Goal: Information Seeking & Learning: Learn about a topic

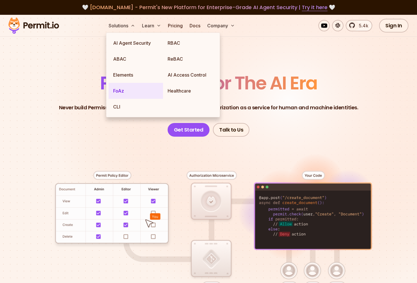
click at [129, 92] on link "FoAz" at bounding box center [136, 91] width 54 height 16
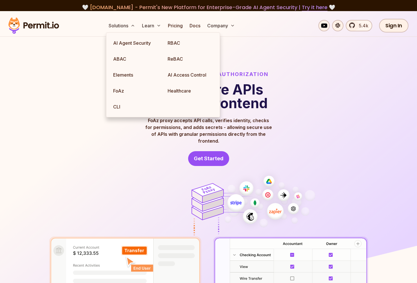
click at [302, 57] on img at bounding box center [208, 181] width 417 height 340
click at [272, 40] on img at bounding box center [208, 181] width 417 height 340
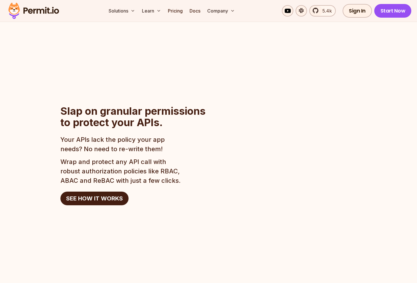
scroll to position [483, 0]
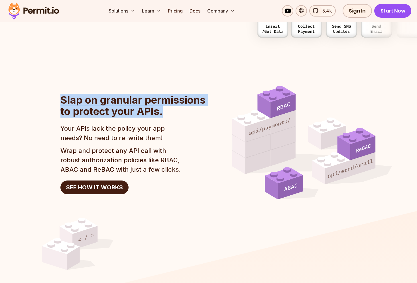
drag, startPoint x: 176, startPoint y: 106, endPoint x: 42, endPoint y: 92, distance: 135.0
click at [42, 92] on section "Slap on granular permissions to protect your APIs. Your APIs lack the policy yo…" at bounding box center [208, 143] width 417 height 114
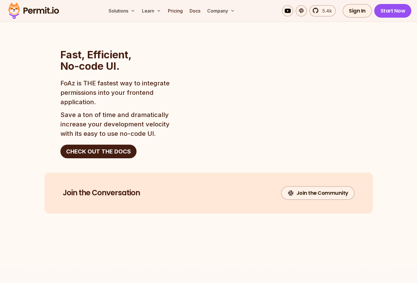
scroll to position [931, 0]
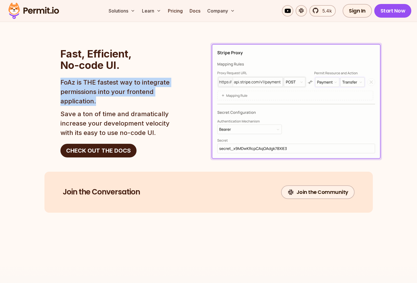
drag, startPoint x: 98, startPoint y: 94, endPoint x: 52, endPoint y: 74, distance: 49.8
click at [52, 74] on section "Fast, Efficient, No-code UI. FoAz is THE fastest way to integrate permissions i…" at bounding box center [208, 102] width 417 height 118
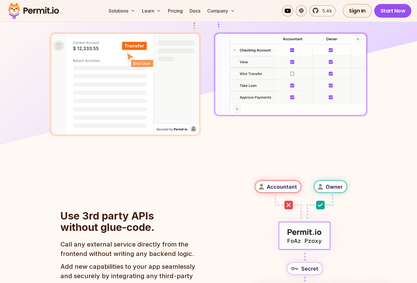
scroll to position [0, 0]
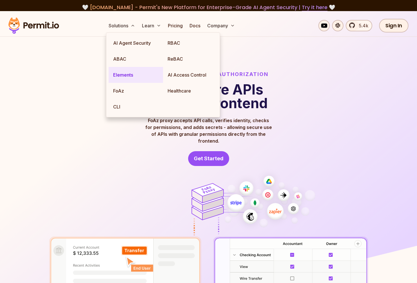
click at [124, 76] on link "Elements" at bounding box center [136, 75] width 54 height 16
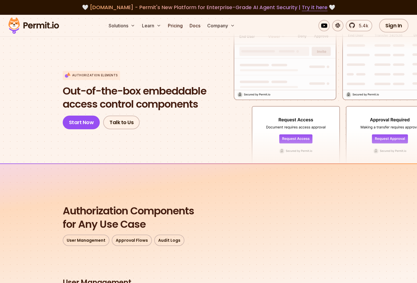
click at [217, 128] on div "Authorization Elements Out-of-the-box embeddable access control components Star…" at bounding box center [209, 100] width 292 height 59
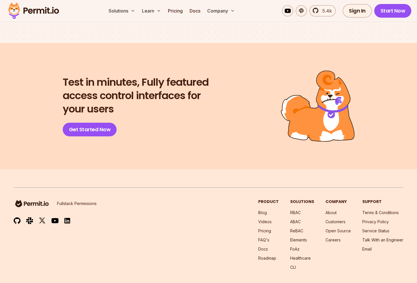
scroll to position [1056, 0]
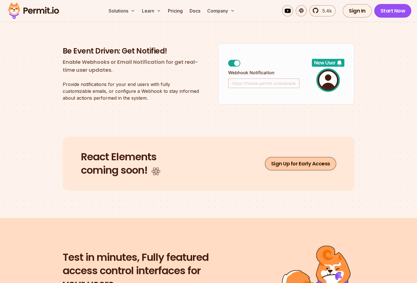
click at [293, 167] on link "Sign Up for Early Access" at bounding box center [301, 164] width 72 height 14
click at [197, 11] on link "Docs" at bounding box center [194, 10] width 15 height 11
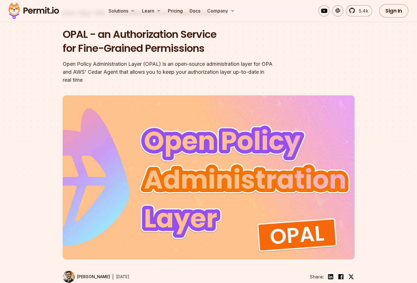
scroll to position [219, 0]
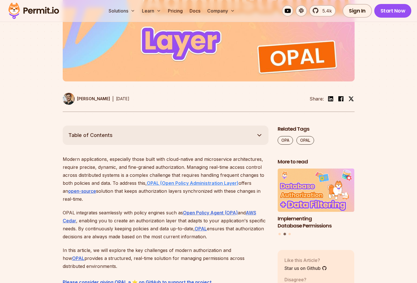
click at [211, 182] on strong "OPAL (Open Policy Administration Layer)" at bounding box center [193, 183] width 92 height 6
